Goal: Task Accomplishment & Management: Use online tool/utility

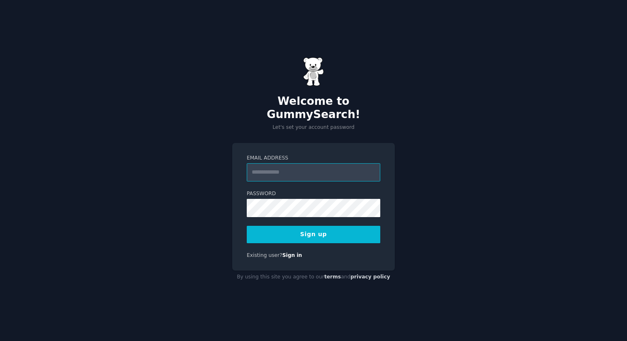
click at [311, 166] on input "Email Address" at bounding box center [313, 172] width 133 height 18
type input "**********"
click at [289, 231] on button "Sign up" at bounding box center [313, 234] width 133 height 17
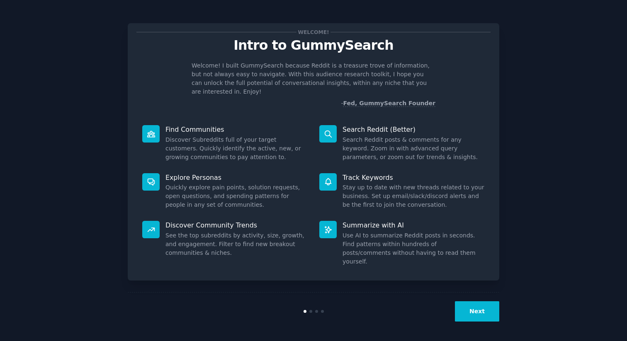
click at [467, 308] on button "Next" at bounding box center [477, 311] width 44 height 20
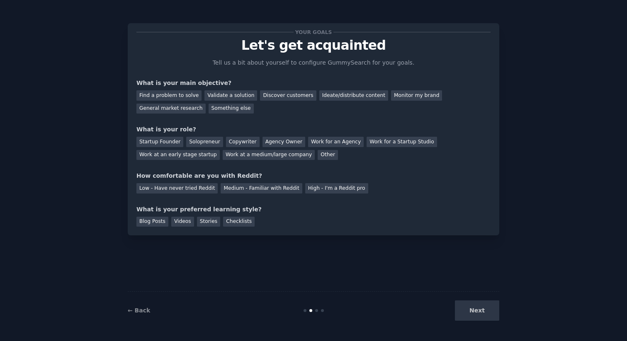
click at [467, 308] on div "Next" at bounding box center [437, 311] width 124 height 20
click at [168, 98] on div "Find a problem to solve" at bounding box center [168, 95] width 65 height 10
click at [272, 94] on div "Discover customers" at bounding box center [288, 95] width 56 height 10
click at [184, 96] on div "Find a problem to solve" at bounding box center [168, 95] width 65 height 10
click at [172, 143] on div "Startup Founder" at bounding box center [159, 142] width 47 height 10
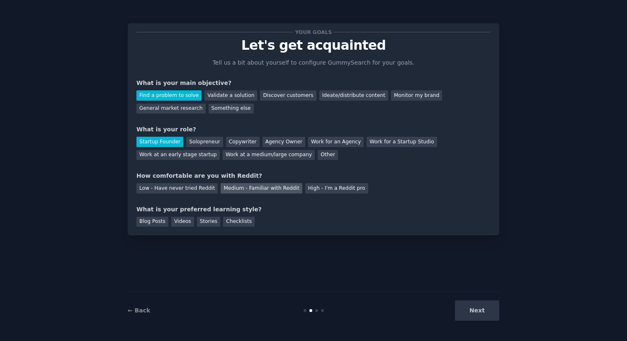
click at [271, 187] on div "Medium - Familiar with Reddit" at bounding box center [261, 188] width 81 height 10
click at [157, 223] on div "Blog Posts" at bounding box center [152, 222] width 32 height 10
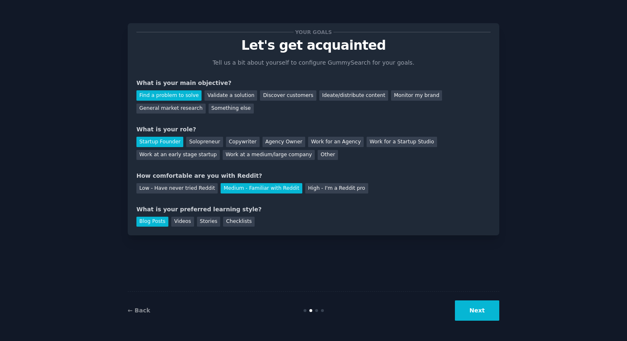
click at [466, 318] on button "Next" at bounding box center [477, 311] width 44 height 20
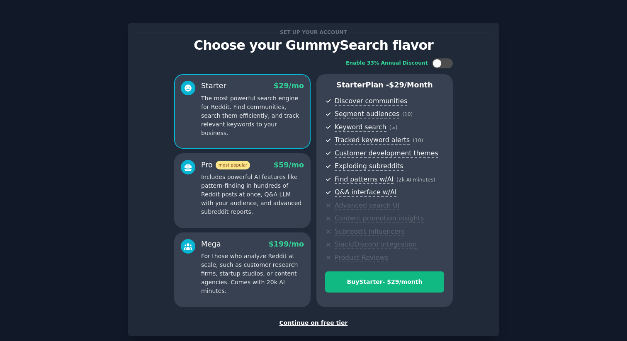
click at [260, 103] on p "The most powerful search engine for Reddit. Find communities, search them effic…" at bounding box center [252, 116] width 103 height 44
click at [320, 321] on div "Continue on free tier" at bounding box center [313, 323] width 354 height 9
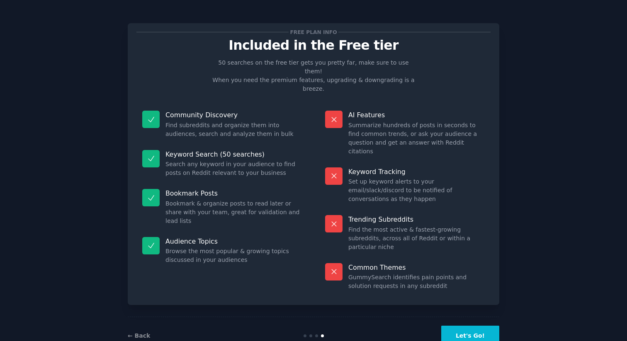
click at [461, 326] on button "Let's Go!" at bounding box center [470, 336] width 58 height 20
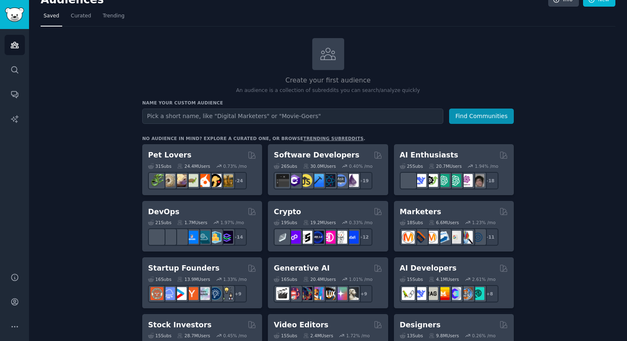
scroll to position [16, 0]
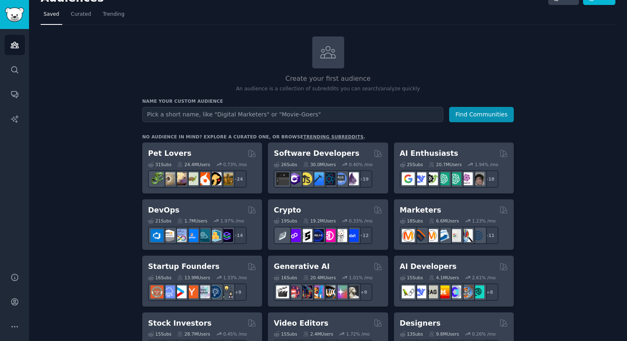
click at [168, 117] on input "text" at bounding box center [292, 114] width 301 height 15
type input "digital marketing"
click at [449, 107] on button "Find Communities" at bounding box center [481, 114] width 65 height 15
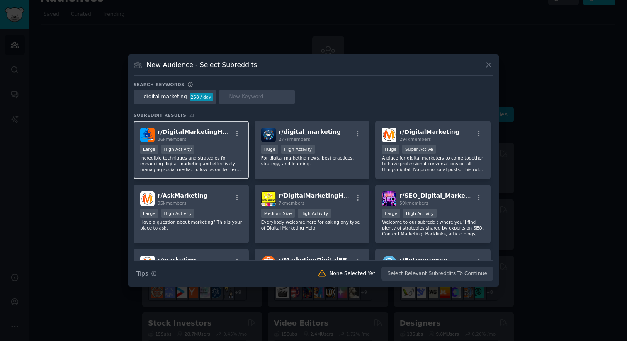
click at [201, 138] on div "36k members" at bounding box center [195, 139] width 74 height 6
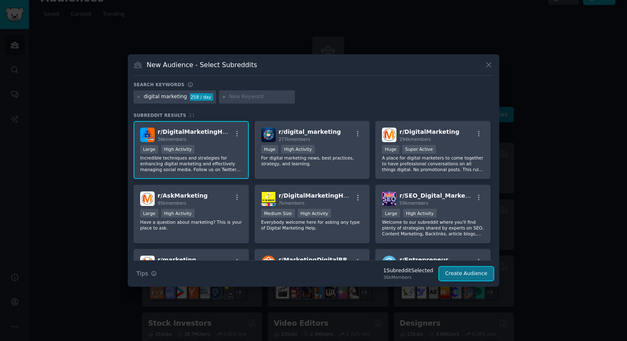
click at [456, 275] on button "Create Audience" at bounding box center [466, 274] width 55 height 14
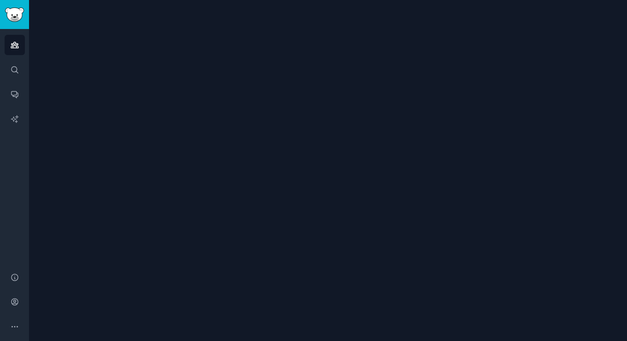
click at [492, 65] on div at bounding box center [328, 170] width 598 height 341
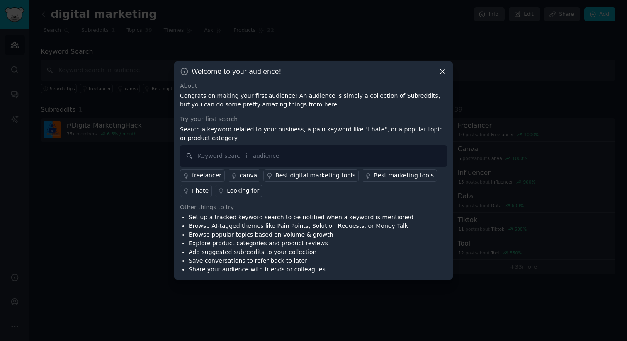
click at [438, 75] on div "Welcome to your audience!" at bounding box center [313, 71] width 267 height 9
click at [440, 72] on icon at bounding box center [442, 71] width 9 height 9
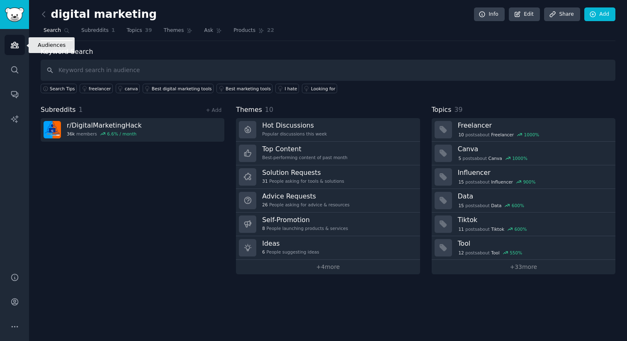
click at [16, 41] on icon "Sidebar" at bounding box center [14, 45] width 9 height 9
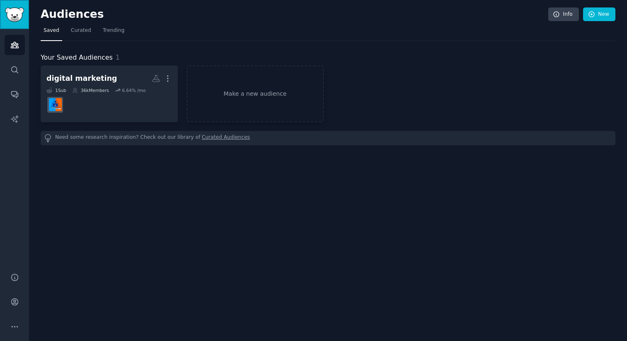
click at [10, 12] on img "Sidebar" at bounding box center [14, 14] width 19 height 15
click at [11, 12] on img "Sidebar" at bounding box center [14, 14] width 19 height 15
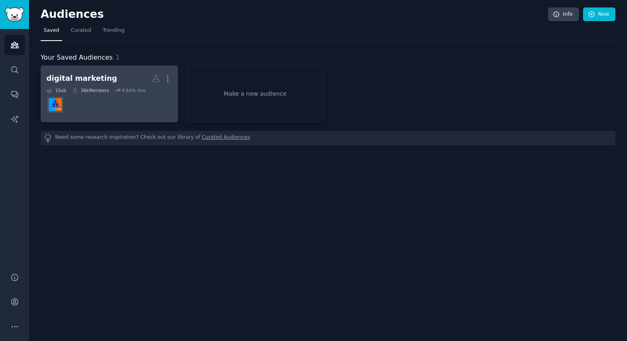
click at [61, 70] on link "digital marketing More 1 Sub 36k Members 6.64 % /mo" at bounding box center [109, 94] width 137 height 57
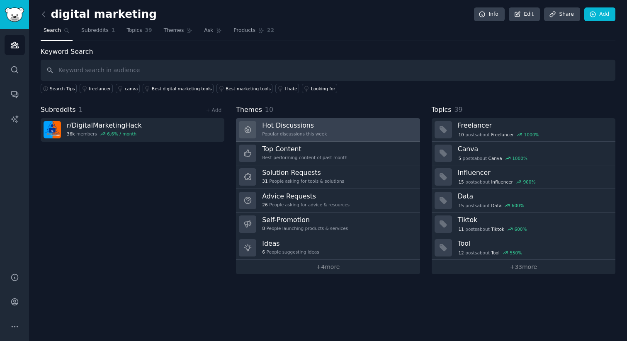
click at [284, 125] on h3 "Hot Discussions" at bounding box center [294, 125] width 65 height 9
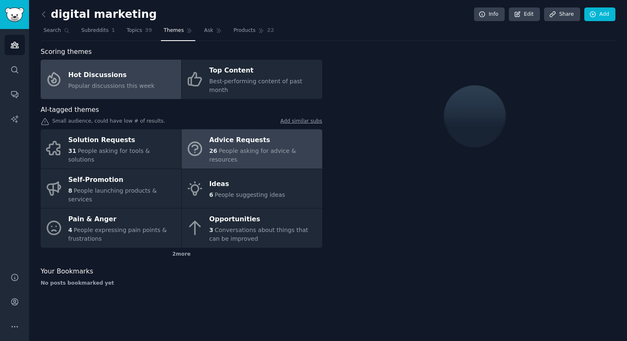
click at [212, 134] on div "Advice Requests" at bounding box center [263, 140] width 109 height 13
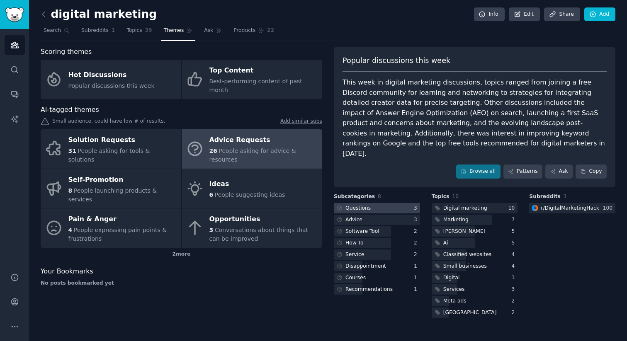
click at [380, 203] on div at bounding box center [377, 208] width 86 height 10
click at [15, 322] on button "More" at bounding box center [15, 327] width 20 height 20
